Goal: Task Accomplishment & Management: Use online tool/utility

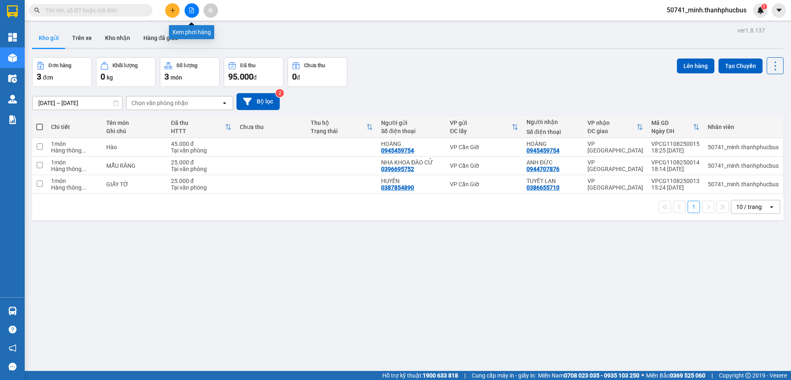
click at [194, 9] on icon "file-add" at bounding box center [192, 10] width 6 height 6
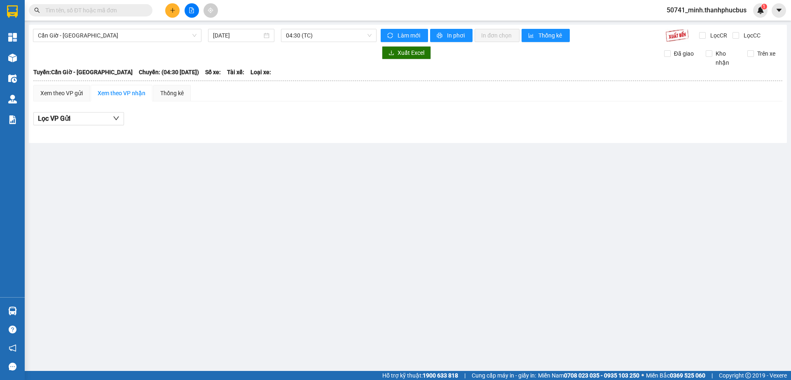
click at [325, 37] on span "04:30 (TC)" at bounding box center [329, 35] width 86 height 12
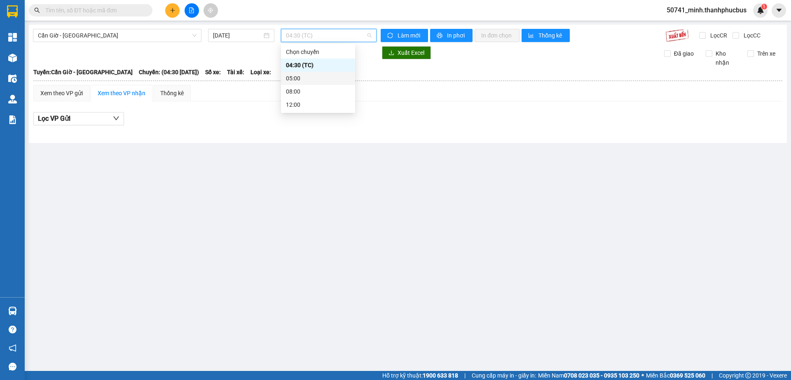
click at [310, 77] on div "05:00" at bounding box center [318, 78] width 64 height 9
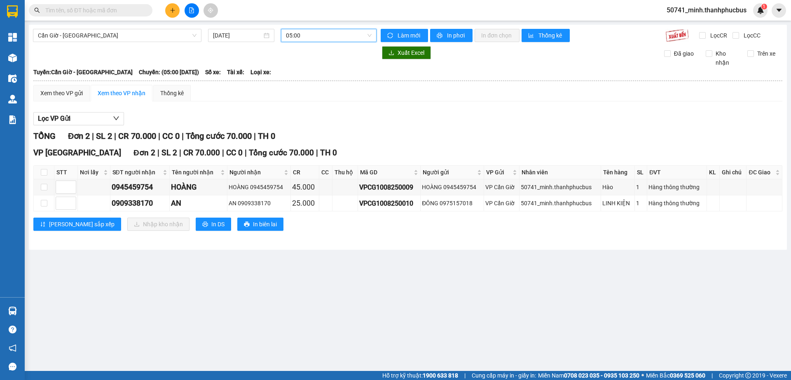
click at [331, 32] on span "05:00" at bounding box center [329, 35] width 86 height 12
click at [299, 89] on div "08:00" at bounding box center [318, 91] width 64 height 9
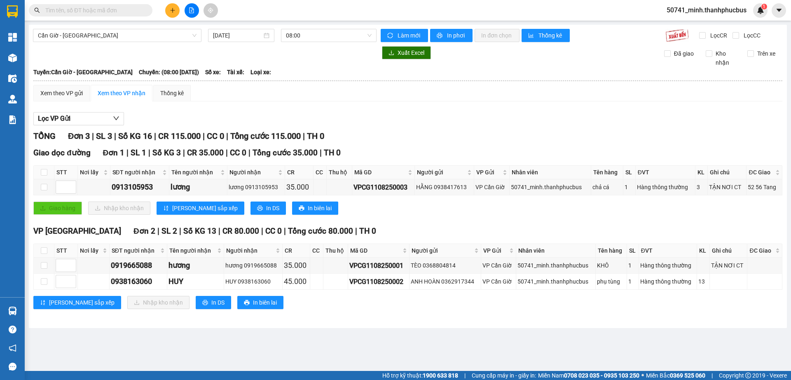
click at [234, 352] on main "Cần Giờ - Sài Gòn 11/08/2025 08:00 Làm mới In phơi In đơn chọn Thống kê Lọc CR …" at bounding box center [395, 185] width 791 height 371
click at [320, 33] on span "08:00" at bounding box center [329, 35] width 86 height 12
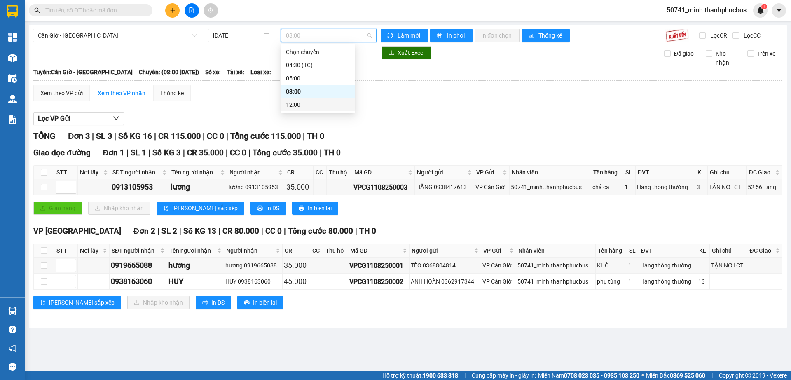
click at [300, 105] on div "12:00" at bounding box center [318, 104] width 64 height 9
